Goal: Task Accomplishment & Management: Manage account settings

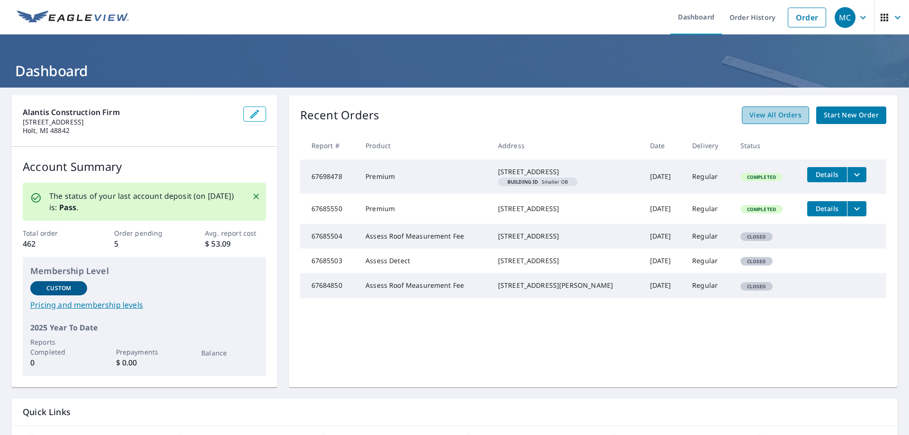
click at [753, 118] on span "View All Orders" at bounding box center [775, 115] width 52 height 12
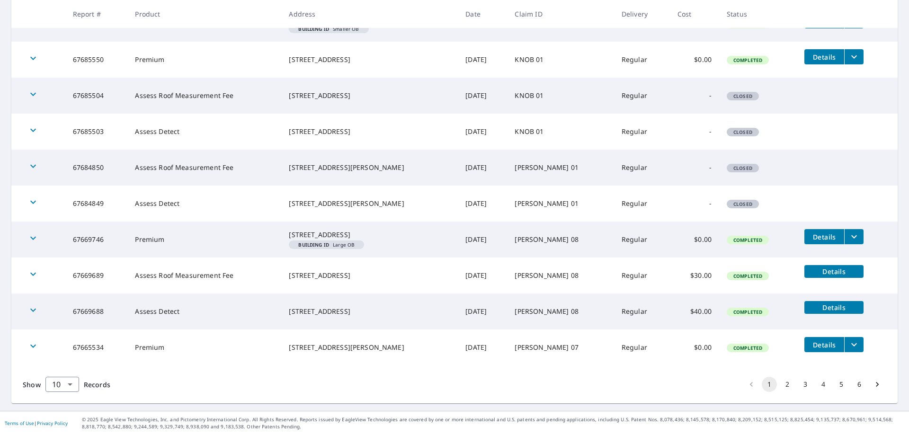
scroll to position [220, 0]
click at [62, 387] on body "MC MC Dashboard Order History Order MC Dashboard / Order History Order History …" at bounding box center [454, 217] width 909 height 435
click at [57, 417] on li "100" at bounding box center [62, 415] width 34 height 17
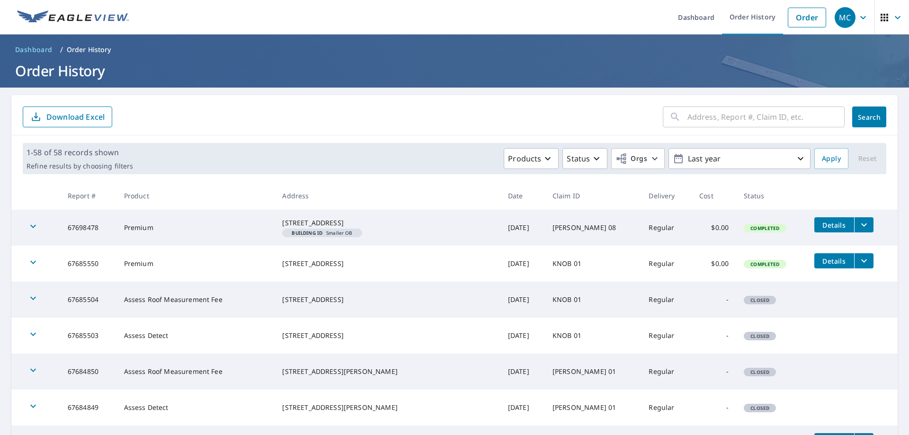
click at [892, 19] on icon "button" at bounding box center [897, 17] width 11 height 11
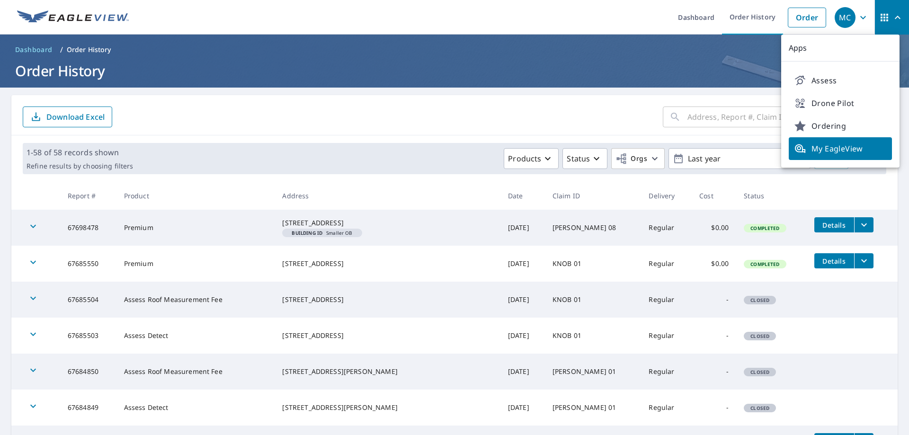
click at [398, 64] on h1 "Order History" at bounding box center [454, 70] width 886 height 19
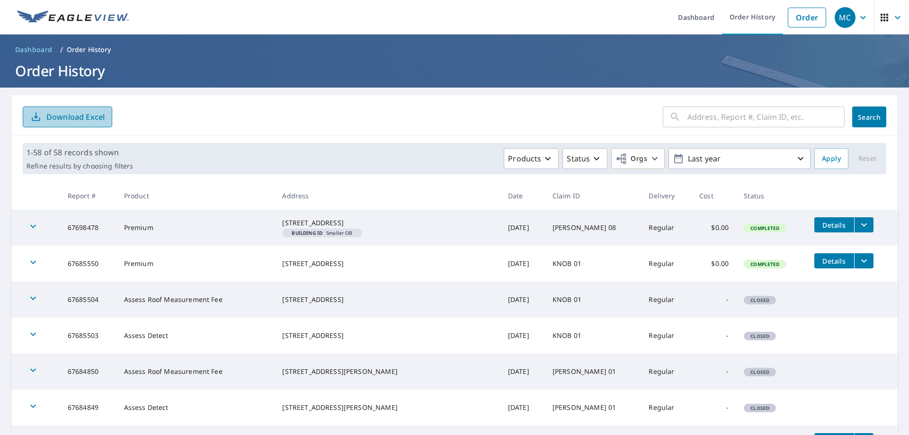
click at [69, 119] on p "Download Excel" at bounding box center [75, 117] width 58 height 10
